Goal: Navigation & Orientation: Find specific page/section

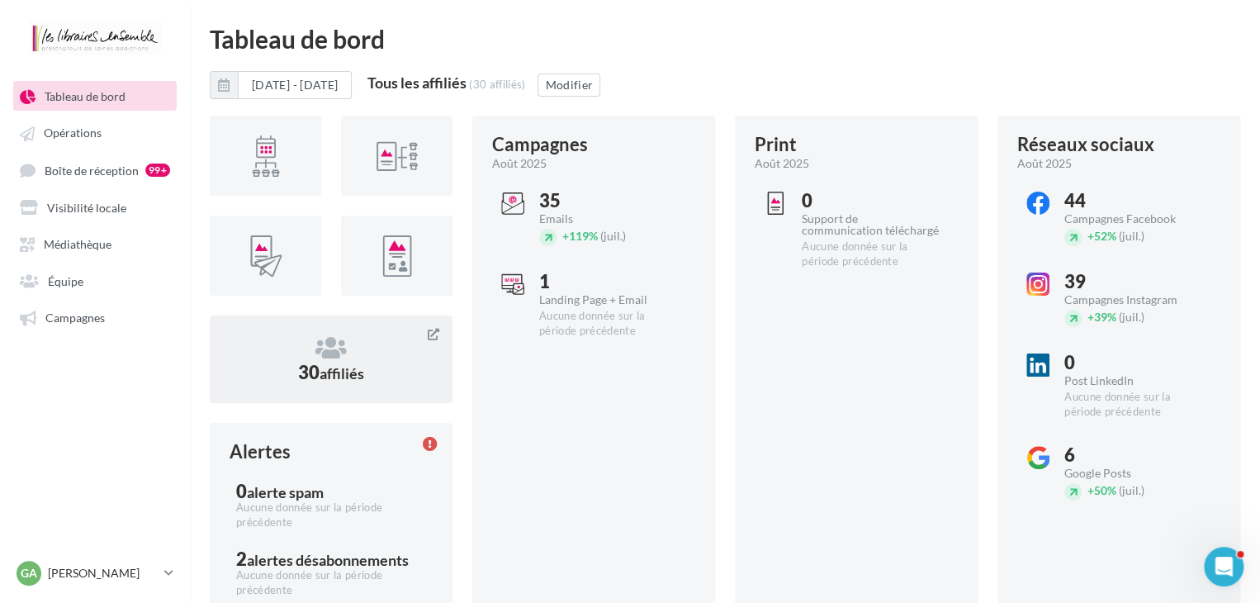
click at [304, 376] on span "30 affiliés" at bounding box center [331, 372] width 66 height 22
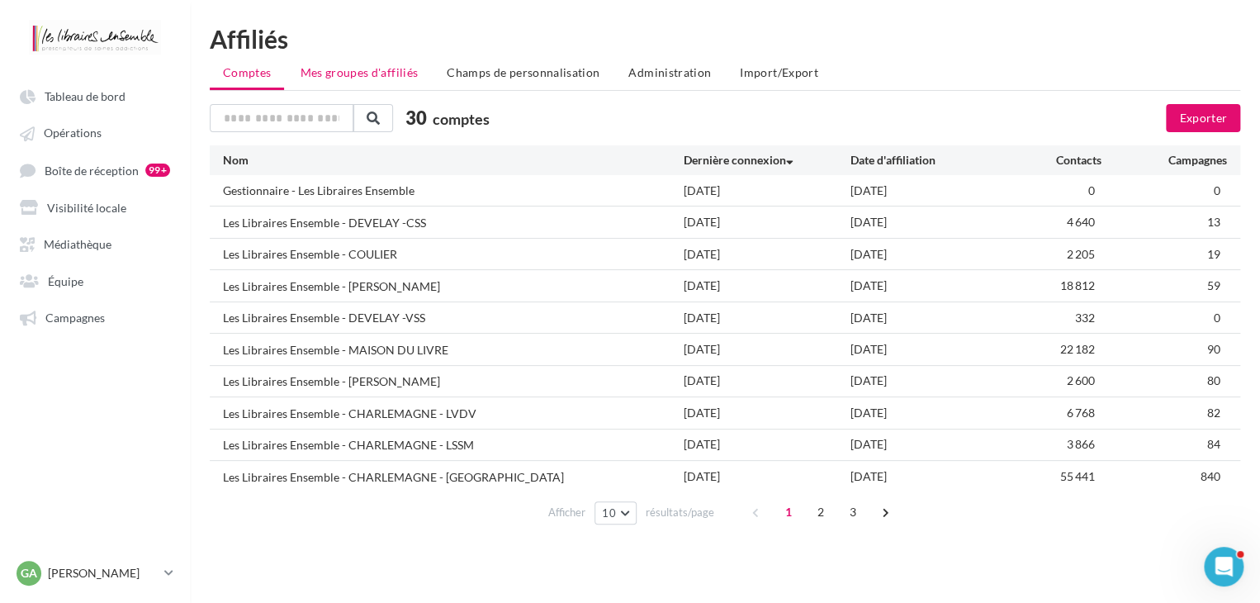
click at [346, 69] on span "Mes groupes d'affiliés" at bounding box center [359, 72] width 118 height 14
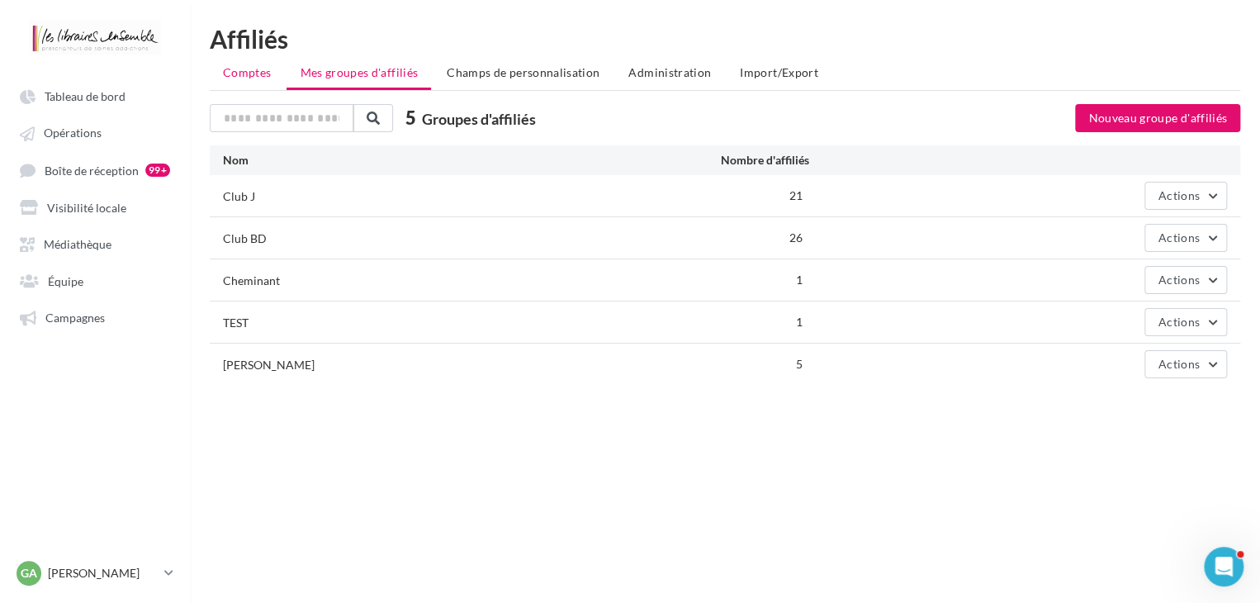
click at [254, 76] on span "Comptes" at bounding box center [247, 72] width 48 height 14
click at [254, 76] on ul "Comptes Mes groupes d'affiliés Champs de personnalisation Administration Import…" at bounding box center [725, 74] width 1031 height 33
